Goal: Information Seeking & Learning: Check status

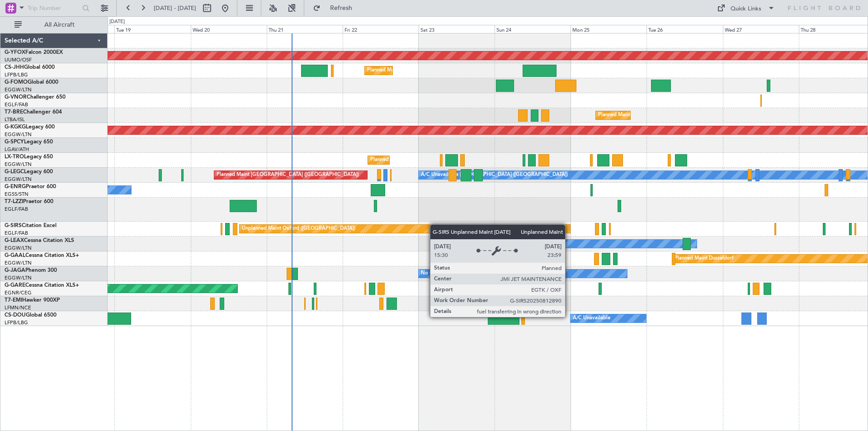
click at [398, 227] on div "AOG Maint Ostafyevo Planned Maint London (Luton) Planned Maint Windsor Locks (B…" at bounding box center [488, 179] width 760 height 292
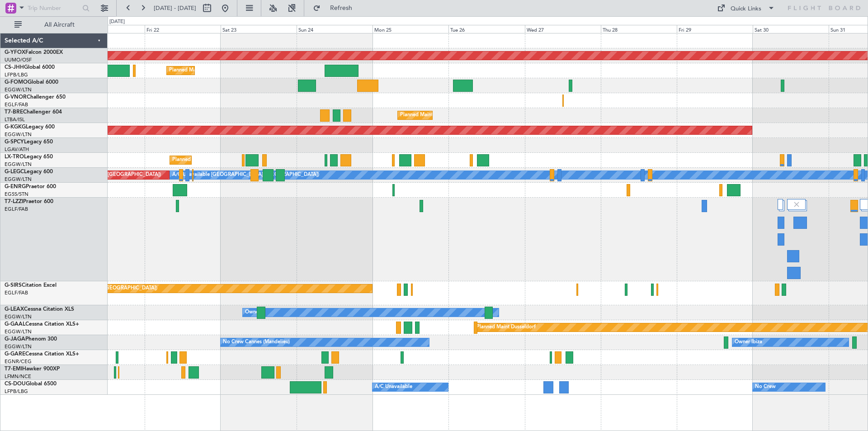
click at [697, 142] on div "AOG Maint Ostafyevo Planned Maint London (Luton) Planned Maint Paris (Le Bourge…" at bounding box center [488, 213] width 760 height 361
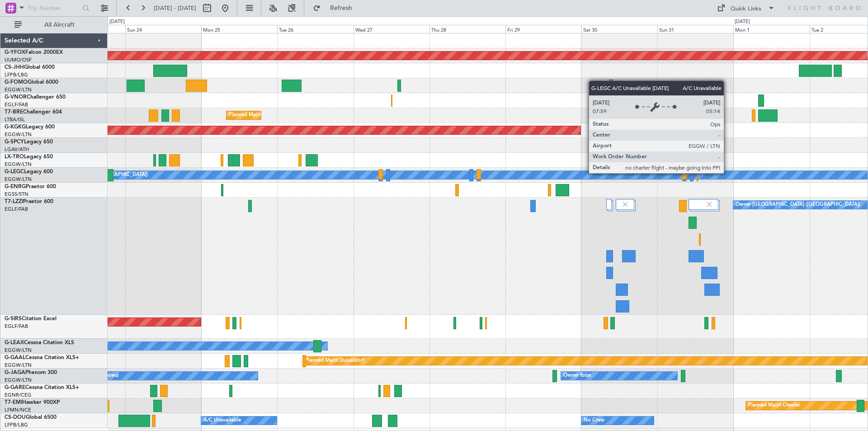
click at [608, 170] on div "A/C Unavailable [GEOGRAPHIC_DATA] ([GEOGRAPHIC_DATA])" at bounding box center [813, 174] width 1630 height 9
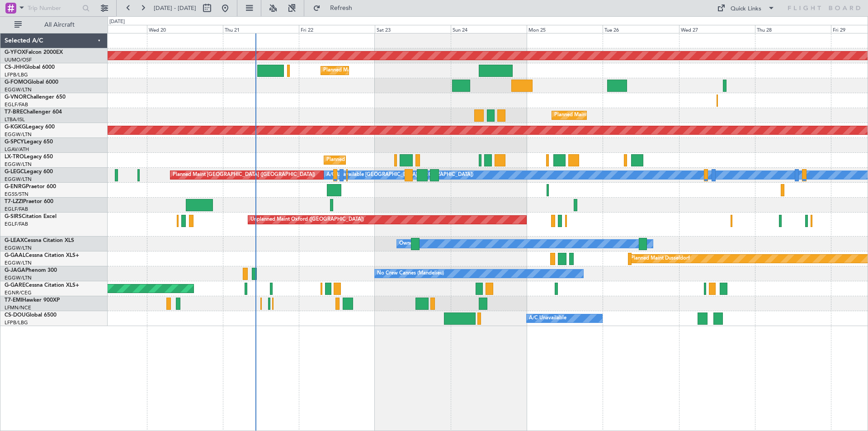
click at [748, 212] on div at bounding box center [488, 205] width 760 height 15
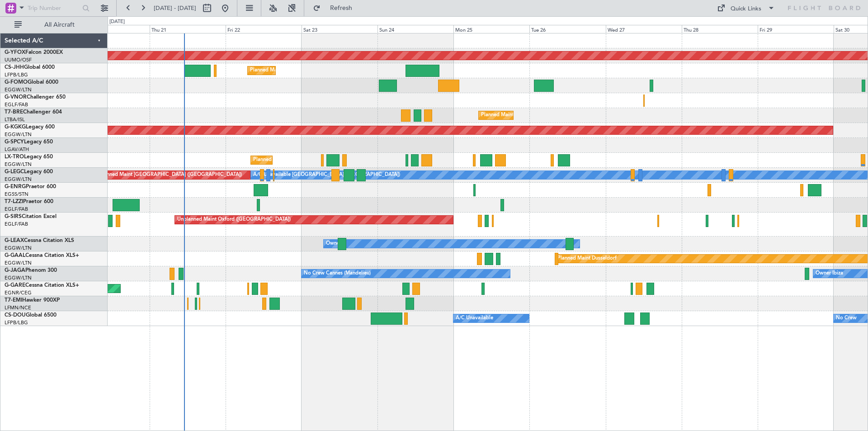
click at [637, 230] on div "Unplanned Maint Oxford ([GEOGRAPHIC_DATA])" at bounding box center [488, 224] width 760 height 24
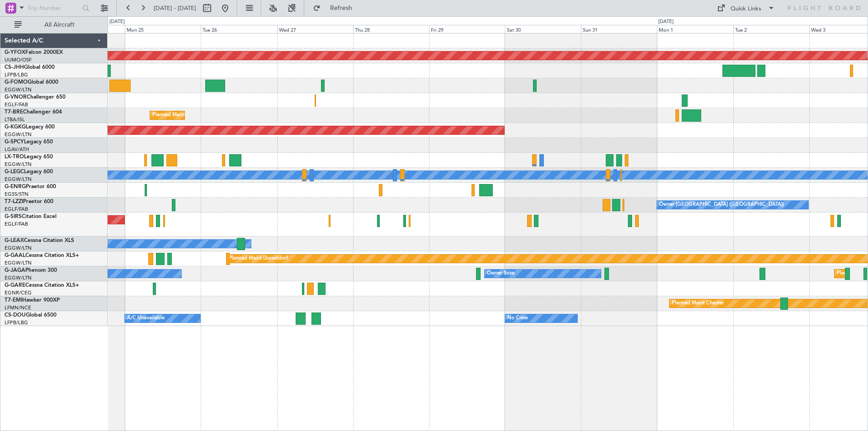
click at [21, 106] on div "AOG Maint Ostafyevo Planned Maint London (Luton) Planned Maint Paris (Le Bourge…" at bounding box center [434, 223] width 868 height 415
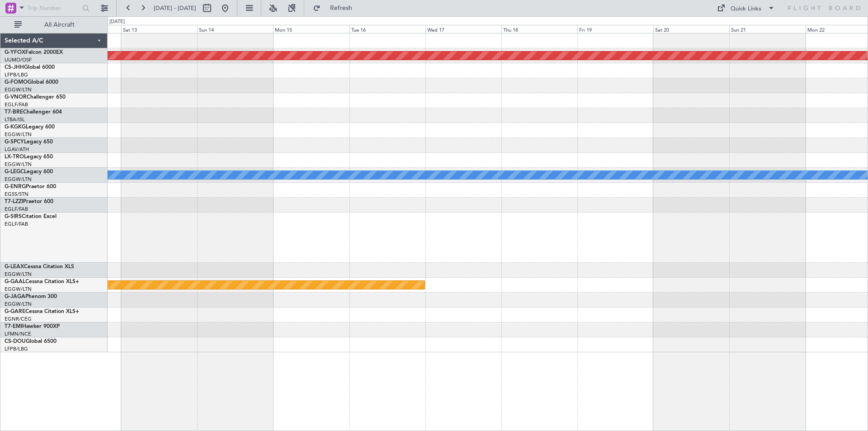
click at [195, 122] on div "AOG Maint Ostafyevo A/C Unavailable London (Luton) Owner Planned Maint Dusseldo…" at bounding box center [488, 192] width 760 height 319
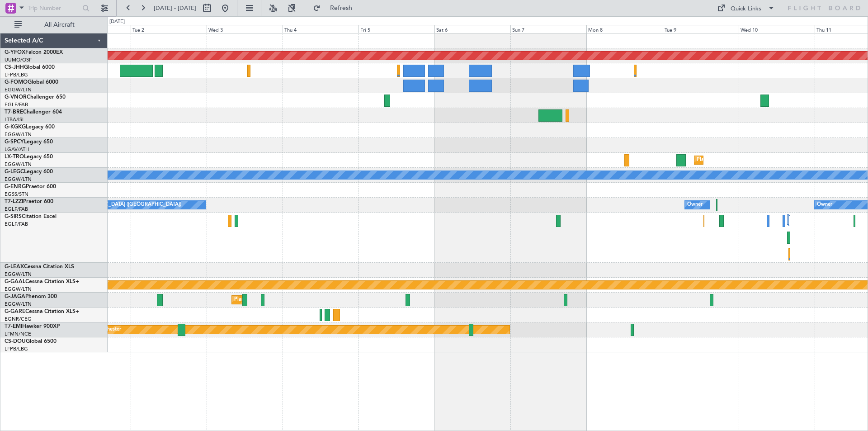
click at [692, 150] on div at bounding box center [488, 145] width 760 height 15
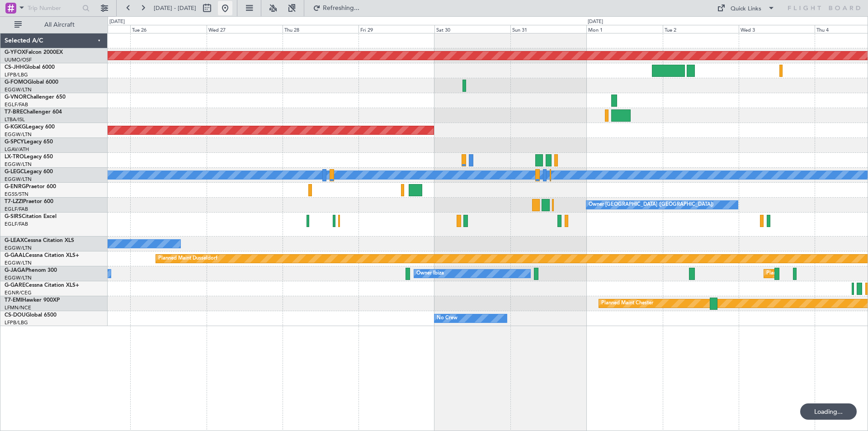
click at [232, 7] on button at bounding box center [225, 8] width 14 height 14
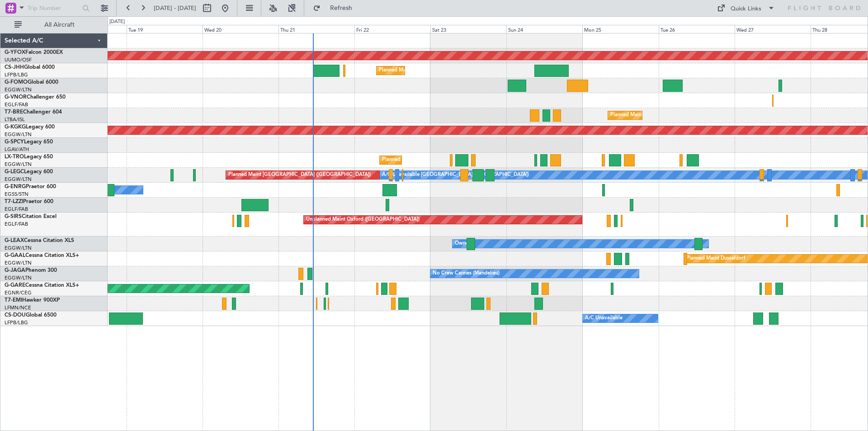
click at [73, 183] on div "AOG Maint Ostafyevo Planned Maint London (Luton) Planned Maint Windsor Locks (B…" at bounding box center [434, 223] width 868 height 415
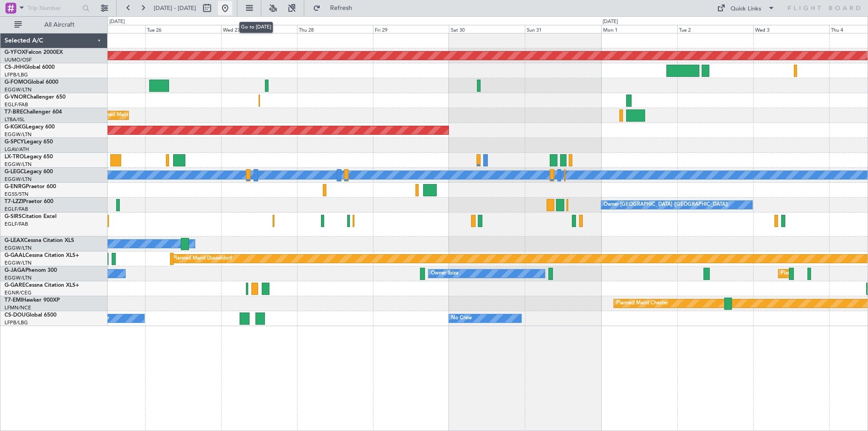
click at [232, 5] on button at bounding box center [225, 8] width 14 height 14
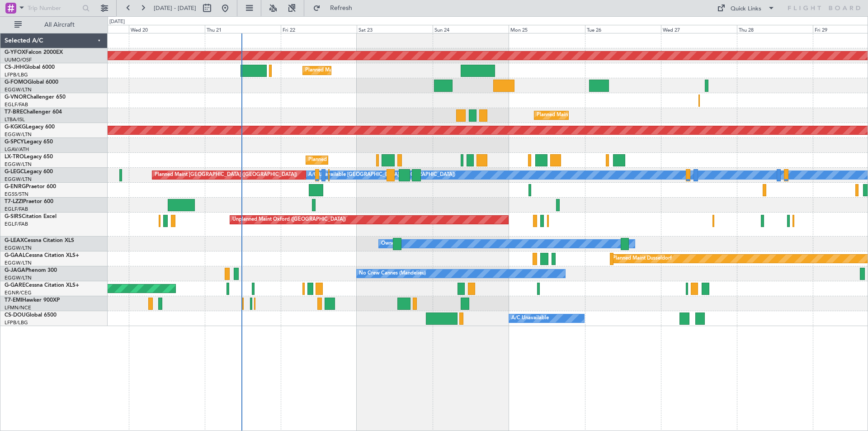
click at [127, 187] on div "AOG Maint Ostafyevo Planned Maint London (Luton) Planned Maint London (Biggin H…" at bounding box center [488, 179] width 760 height 292
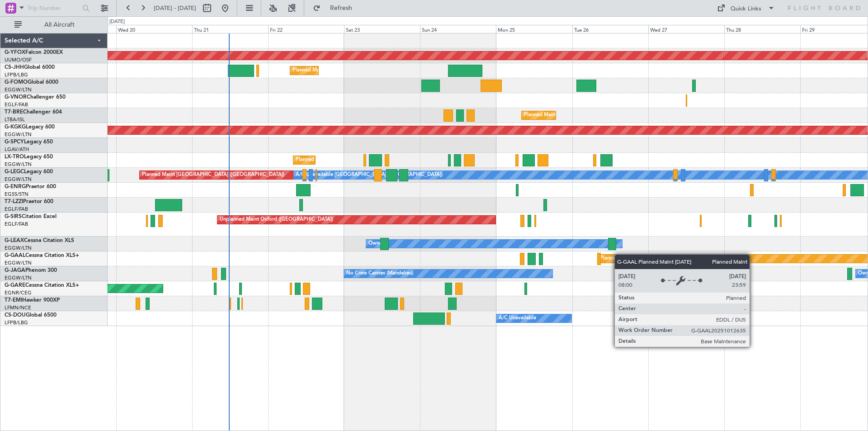
click at [783, 254] on div "AOG Maint Ostafyevo Planned Maint London (Luton) Planned Maint London (Biggin H…" at bounding box center [488, 179] width 760 height 292
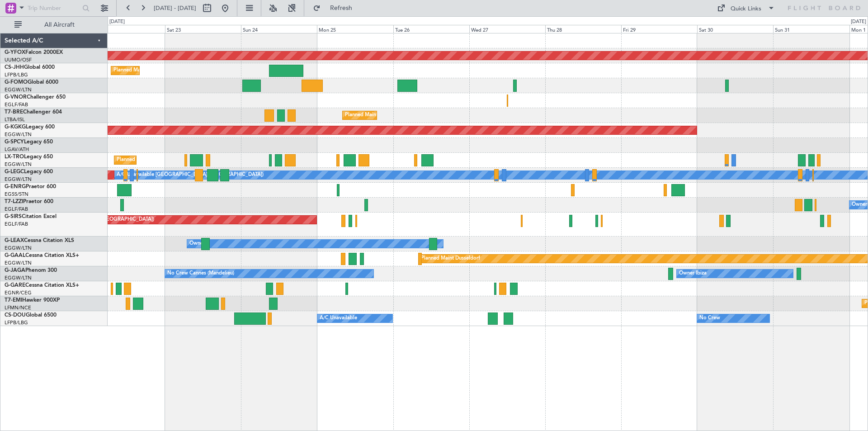
click at [489, 204] on div "Owner [GEOGRAPHIC_DATA] ([GEOGRAPHIC_DATA])" at bounding box center [488, 205] width 760 height 15
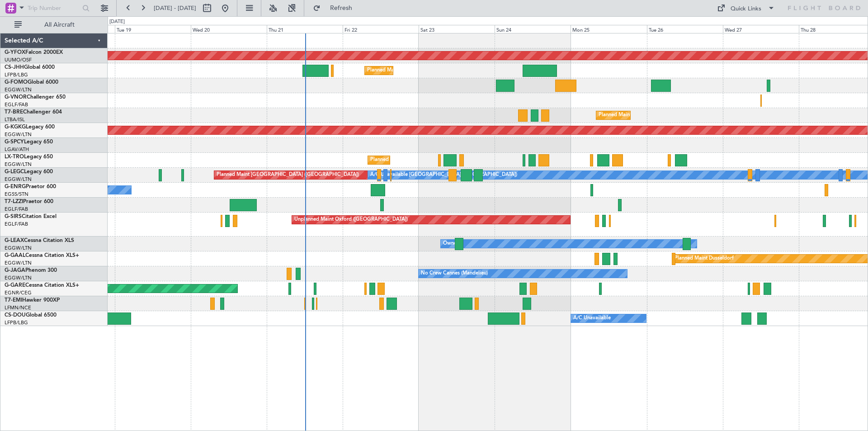
click at [523, 146] on div at bounding box center [488, 145] width 760 height 15
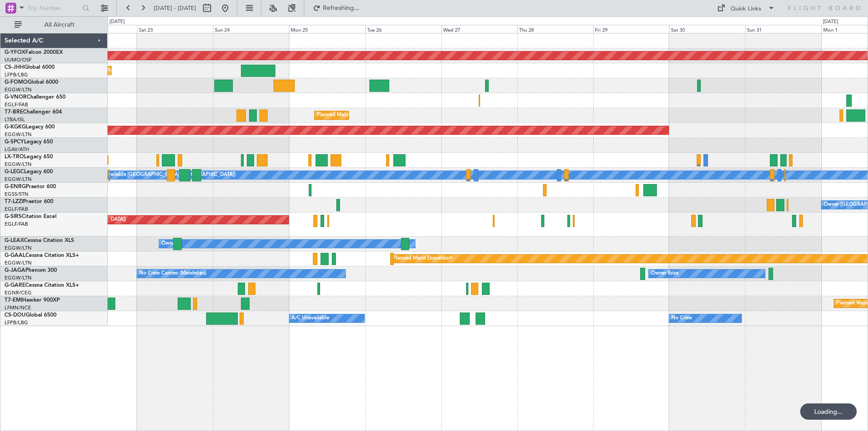
click at [188, 84] on div "AOG Maint Ostafyevo Planned Maint [GEOGRAPHIC_DATA] ([GEOGRAPHIC_DATA]) Planned…" at bounding box center [488, 179] width 760 height 292
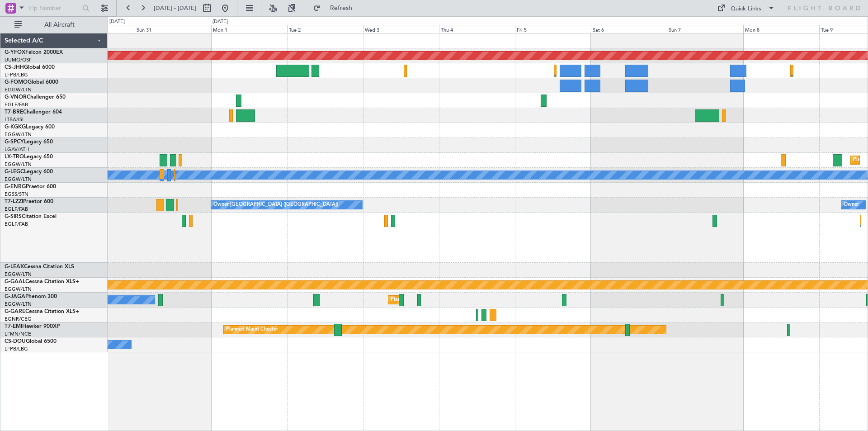
click at [360, 128] on div "AOG Maint Ostafyevo AOG Maint Istanbul (Ataturk) Planned Maint Dusseldorf A/C U…" at bounding box center [488, 192] width 760 height 319
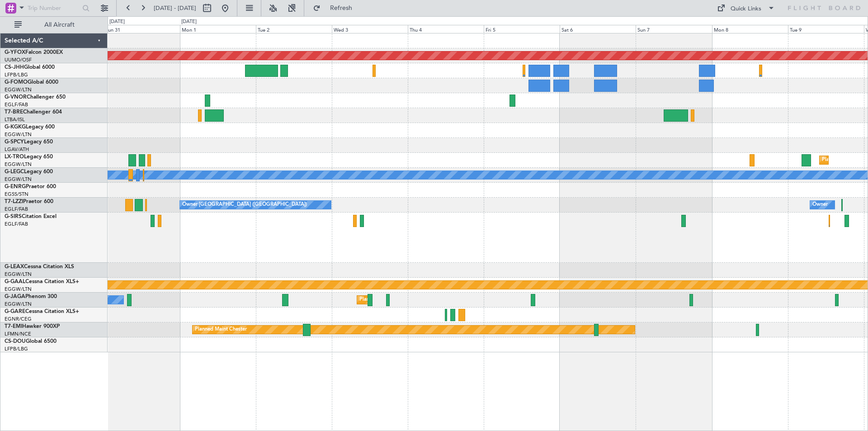
click at [584, 129] on div "AOG Maint Ostafyevo AOG Maint Istanbul (Ataturk) Planned Maint Dusseldorf A/C U…" at bounding box center [488, 192] width 760 height 319
click at [232, 6] on button at bounding box center [225, 8] width 14 height 14
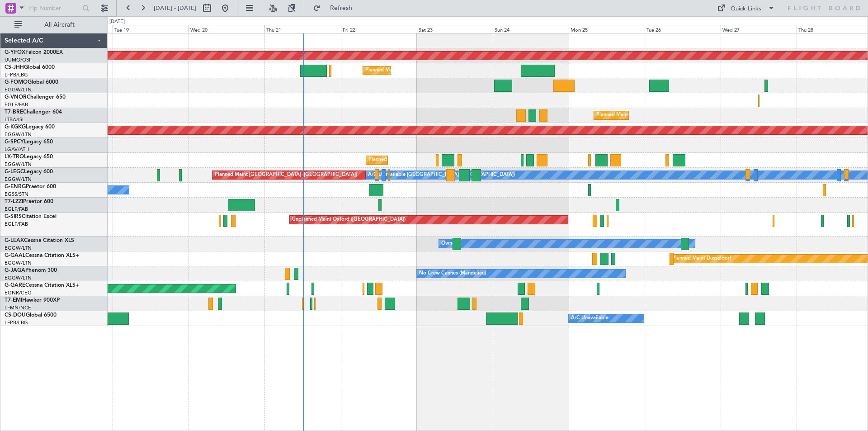
click at [474, 157] on div "Planned Maint [GEOGRAPHIC_DATA] ([GEOGRAPHIC_DATA])" at bounding box center [488, 160] width 760 height 15
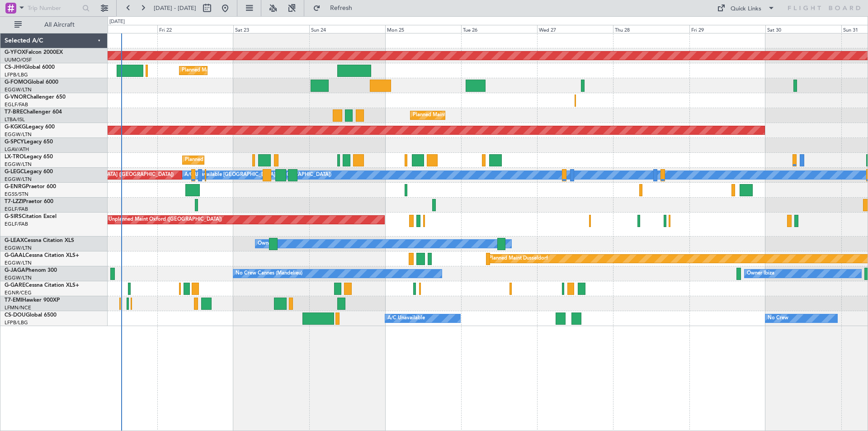
click at [612, 246] on div "Owner" at bounding box center [488, 243] width 760 height 15
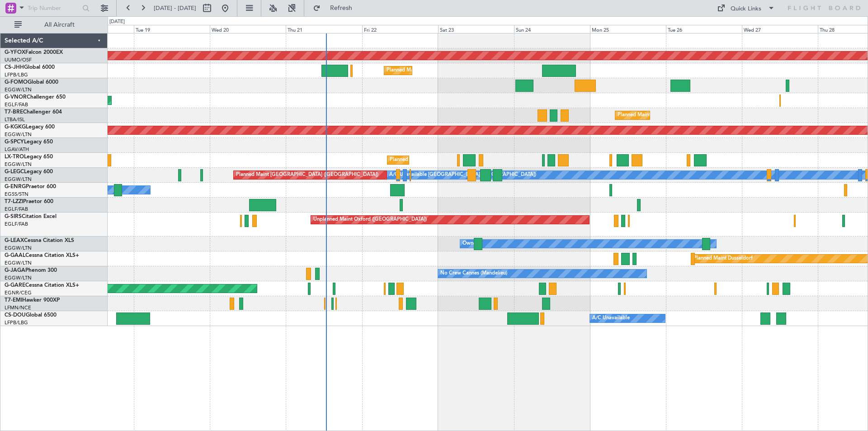
click at [464, 274] on div "AOG Maint Ostafyevo Planned Maint [GEOGRAPHIC_DATA] ([GEOGRAPHIC_DATA]) Planned…" at bounding box center [488, 179] width 760 height 292
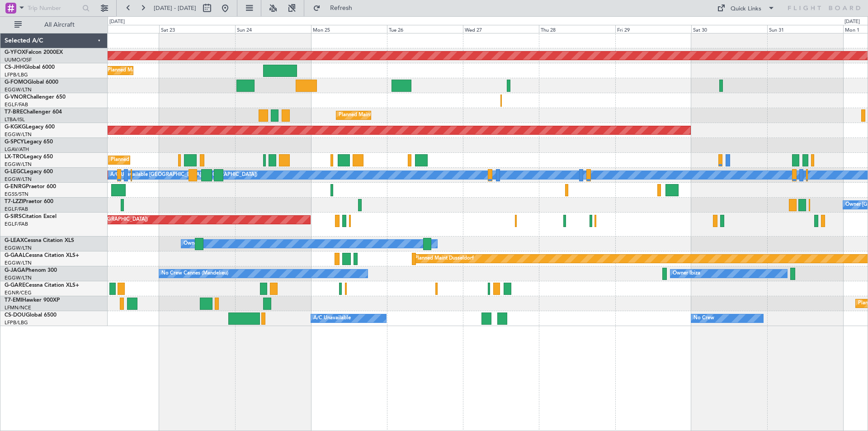
click at [337, 168] on div "AOG Maint Ostafyevo Planned Maint [GEOGRAPHIC_DATA] ([GEOGRAPHIC_DATA]) Planned…" at bounding box center [488, 179] width 760 height 292
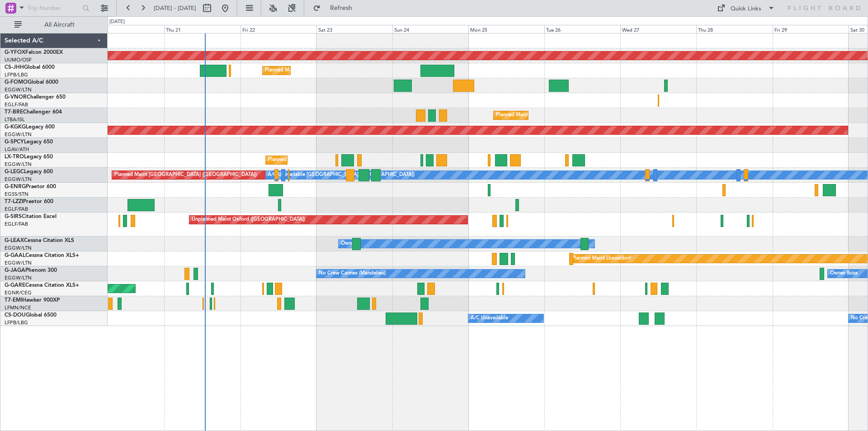
click at [408, 229] on div "AOG Maint Ostafyevo Planned Maint [GEOGRAPHIC_DATA] ([GEOGRAPHIC_DATA]) Planned…" at bounding box center [488, 179] width 760 height 292
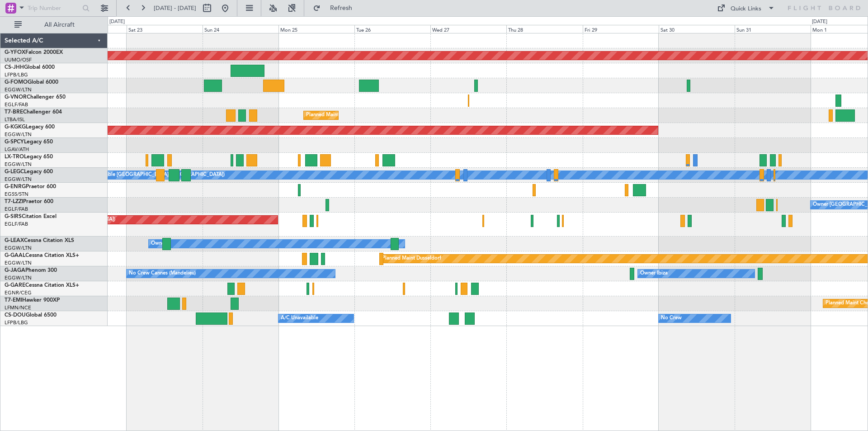
click at [296, 154] on div "Planned Maint [GEOGRAPHIC_DATA] ([GEOGRAPHIC_DATA])" at bounding box center [488, 160] width 760 height 15
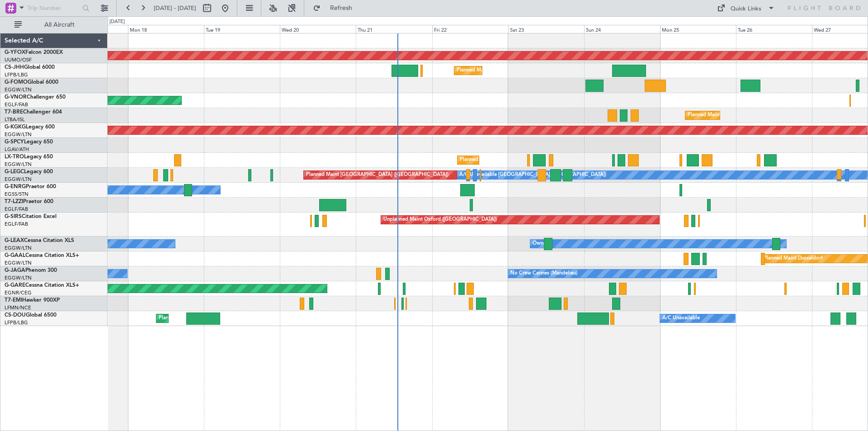
click at [821, 212] on div at bounding box center [488, 205] width 760 height 15
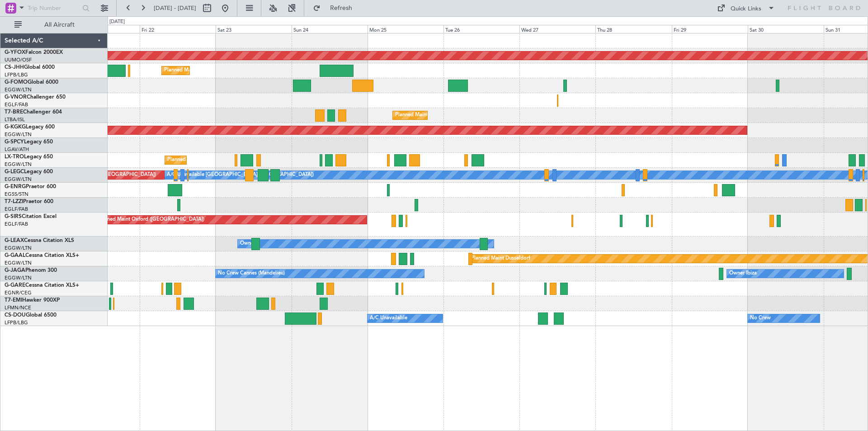
click at [481, 153] on div "Planned Maint [GEOGRAPHIC_DATA] ([GEOGRAPHIC_DATA])" at bounding box center [488, 160] width 760 height 15
